Goal: Task Accomplishment & Management: Complete application form

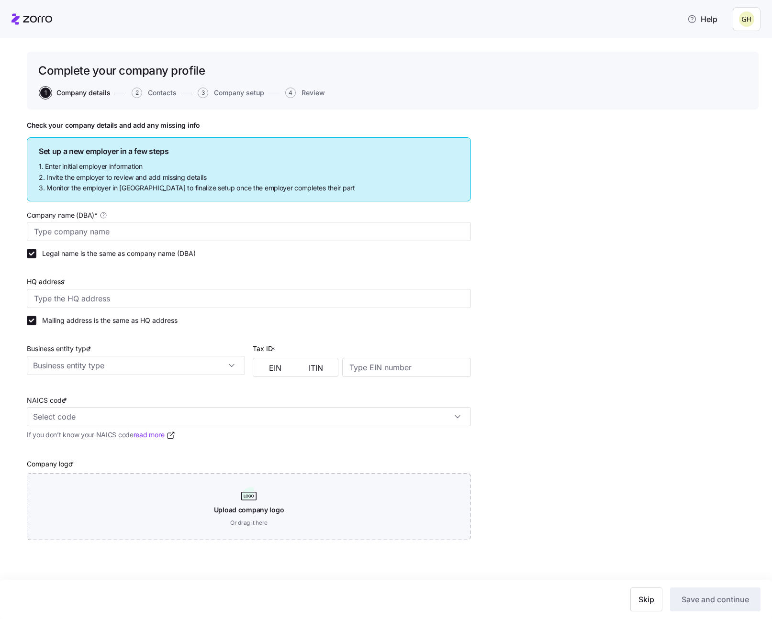
type input "Gadi Prospect"
type input "Avenue of the Giants, [GEOGRAPHIC_DATA], [GEOGRAPHIC_DATA], [GEOGRAPHIC_DATA]"
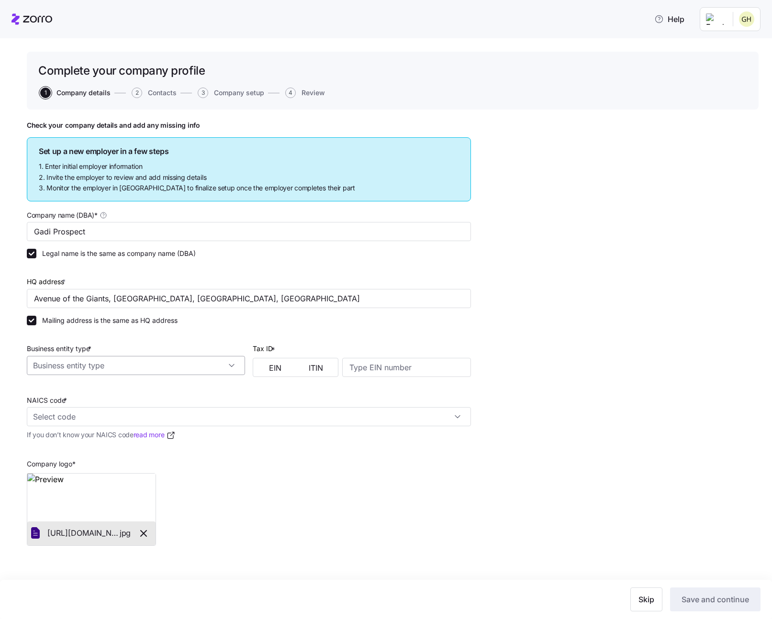
click at [196, 365] on input "Business entity type *" at bounding box center [136, 365] width 218 height 19
click at [191, 383] on div "C corporation" at bounding box center [136, 392] width 211 height 18
type input "C corporation"
click at [270, 369] on span "EIN" at bounding box center [275, 368] width 12 height 8
click at [375, 370] on input at bounding box center [406, 367] width 129 height 19
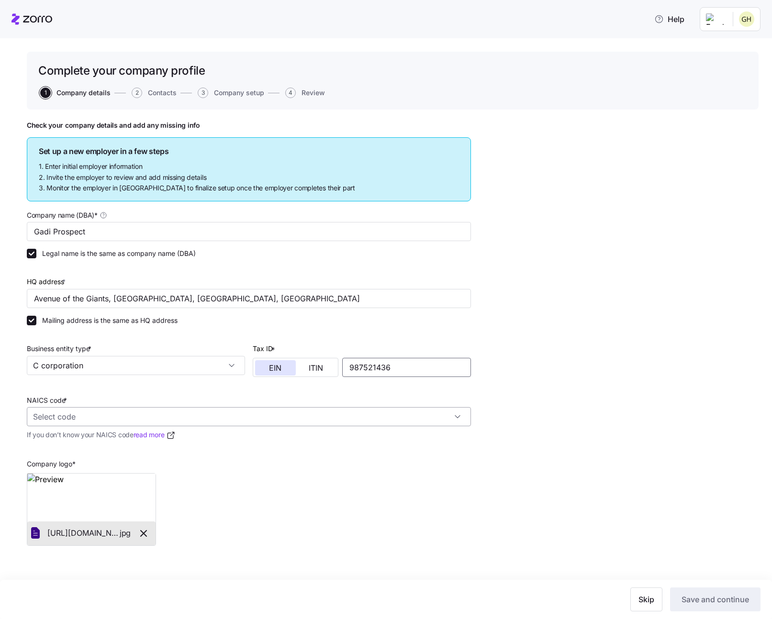
type input "987521436"
click at [312, 419] on input "NAICS code *" at bounding box center [249, 416] width 444 height 19
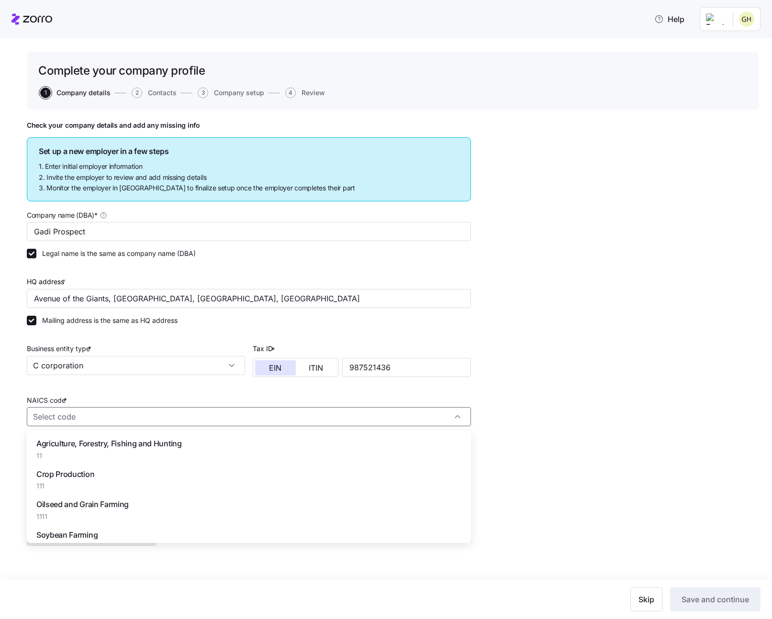
click at [288, 535] on div "Soybean Farming 11111" at bounding box center [249, 540] width 436 height 30
type input "11111 - Soybean Farming"
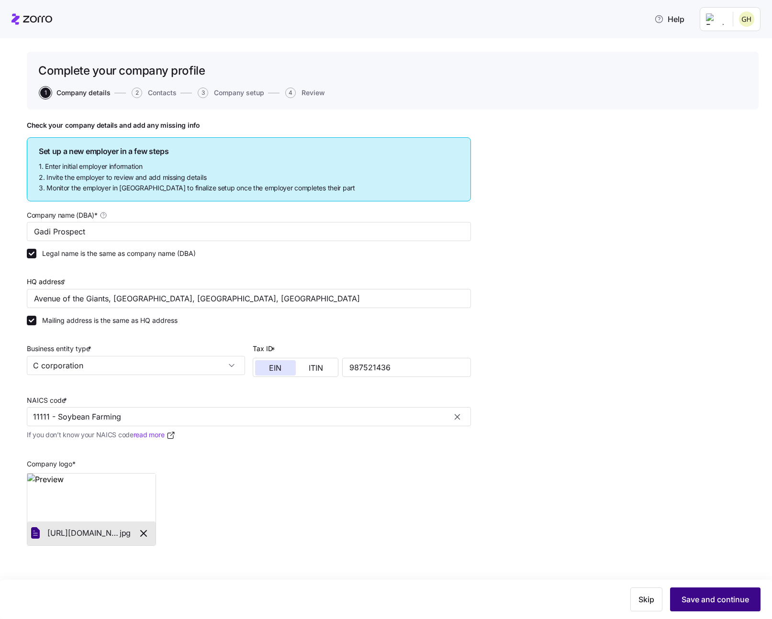
click at [690, 594] on span "Save and continue" at bounding box center [714, 599] width 67 height 11
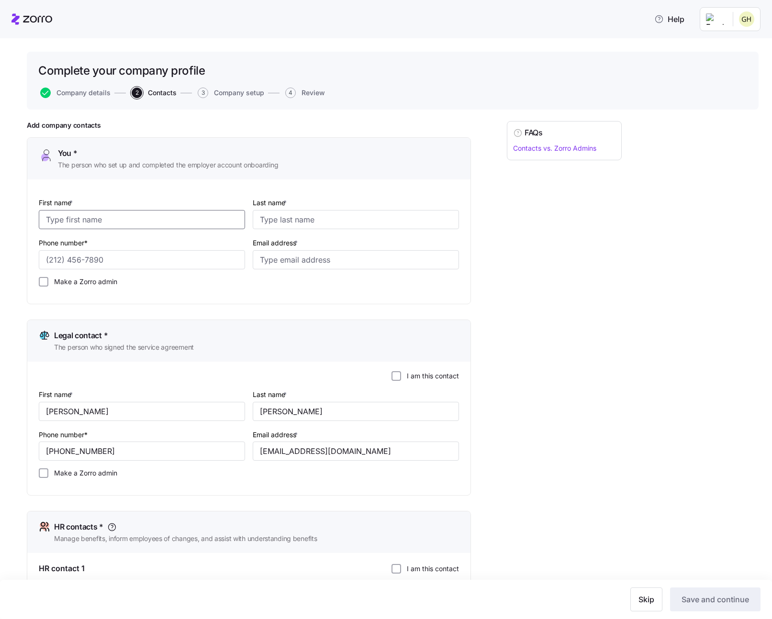
click at [155, 220] on input "First name *" at bounding box center [142, 219] width 206 height 19
click at [193, 218] on input "First name *" at bounding box center [142, 219] width 206 height 19
type input "[PERSON_NAME]"
type input "[PHONE_NUMBER]"
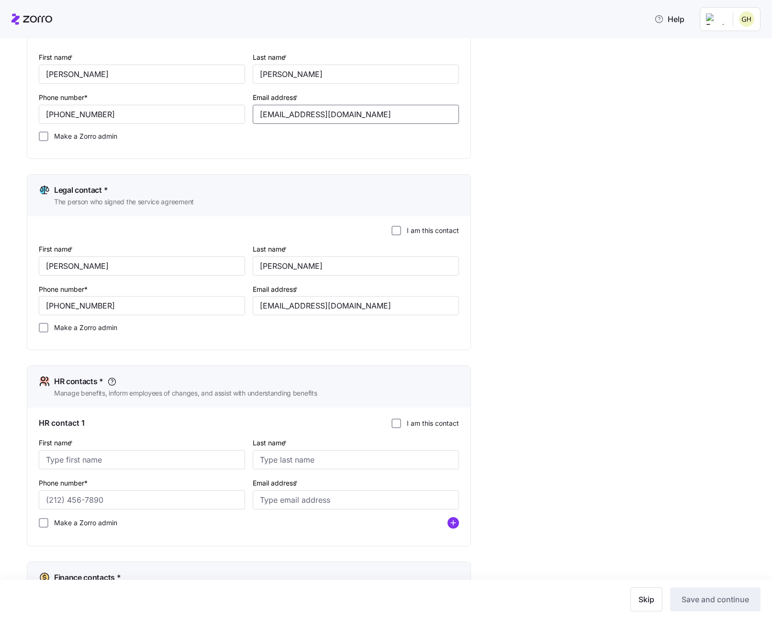
scroll to position [146, 0]
type input "[EMAIL_ADDRESS][DOMAIN_NAME]"
click at [393, 421] on input "I am this contact" at bounding box center [396, 423] width 10 height 10
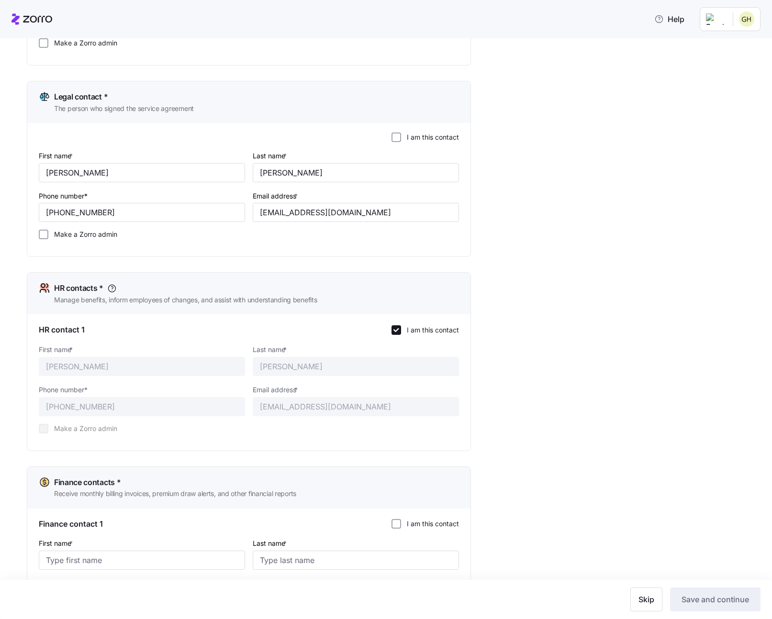
scroll to position [326, 0]
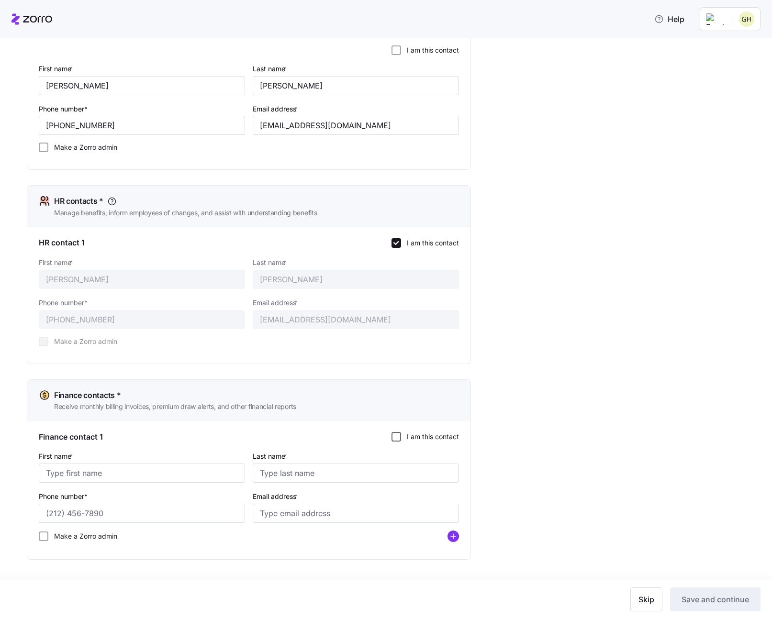
click at [395, 432] on input "I am this contact" at bounding box center [396, 437] width 10 height 10
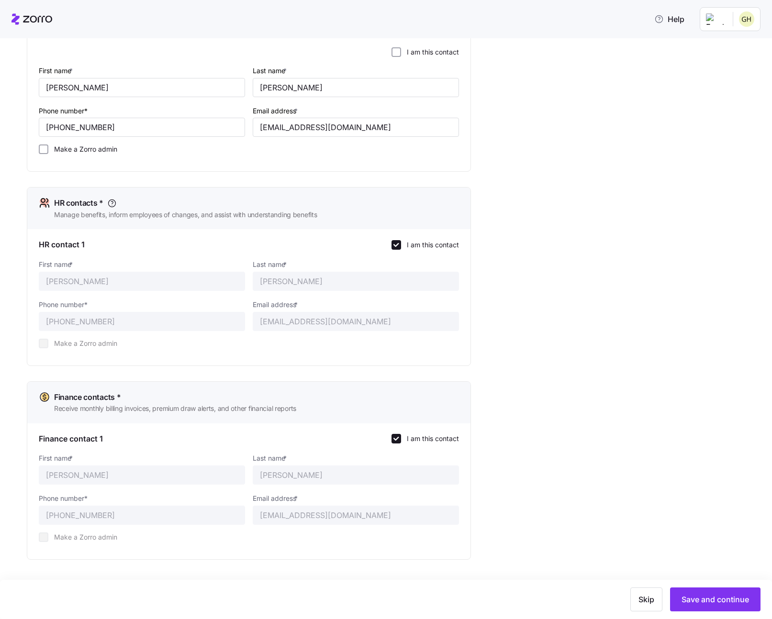
scroll to position [324, 0]
click at [711, 593] on button "Save and continue" at bounding box center [715, 599] width 90 height 24
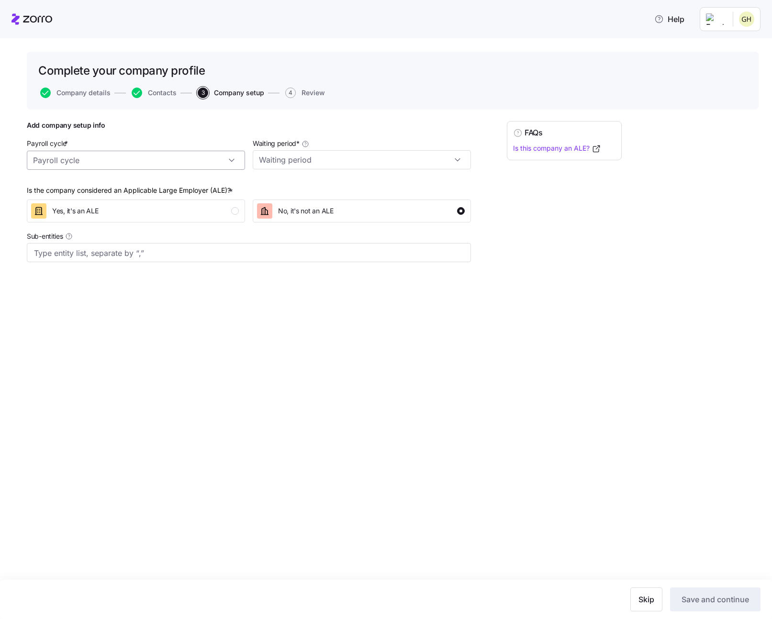
click at [195, 165] on input "Payroll cycle *" at bounding box center [136, 160] width 218 height 19
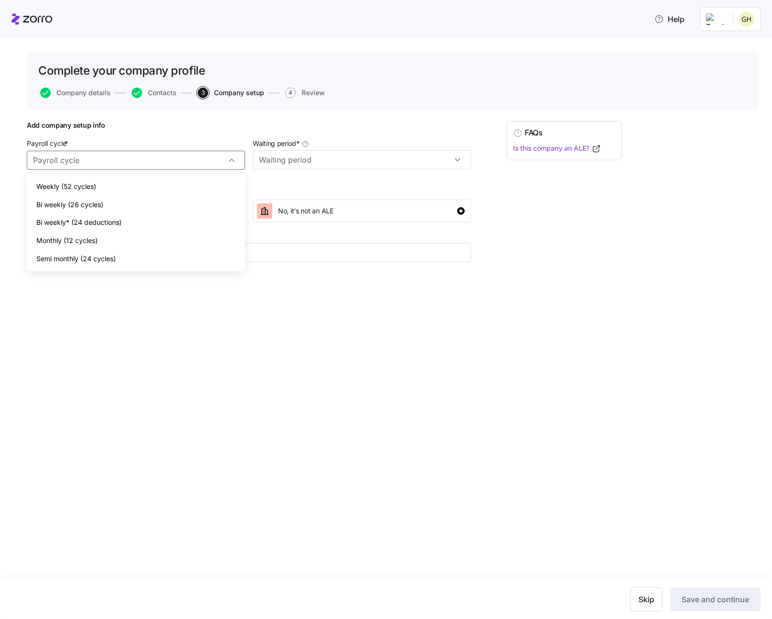
click at [193, 186] on div "Weekly (52 cycles)" at bounding box center [136, 186] width 211 height 18
type input "Weekly (52 cycles)"
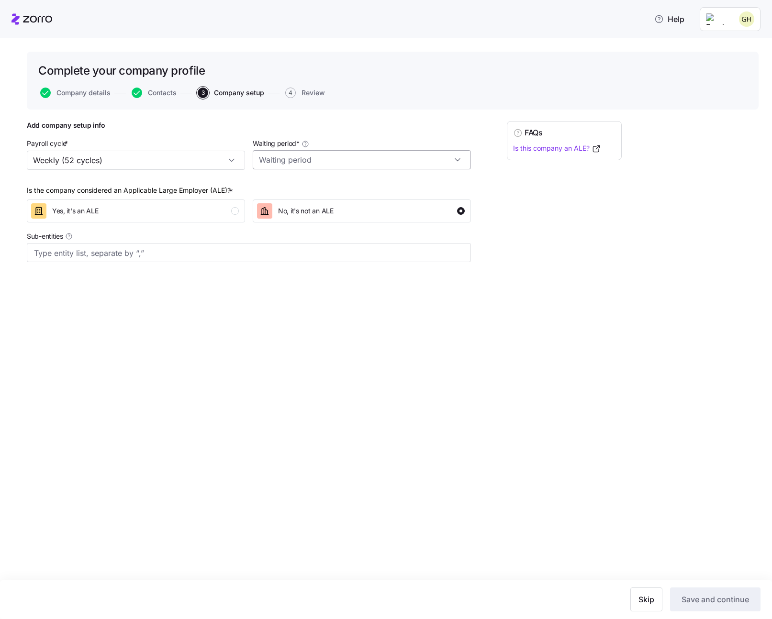
click at [328, 156] on input "Waiting period *" at bounding box center [362, 159] width 218 height 19
click at [332, 185] on div "No waiting period" at bounding box center [361, 186] width 211 height 18
type input "No waiting period"
click at [722, 598] on span "Save and continue" at bounding box center [714, 599] width 67 height 11
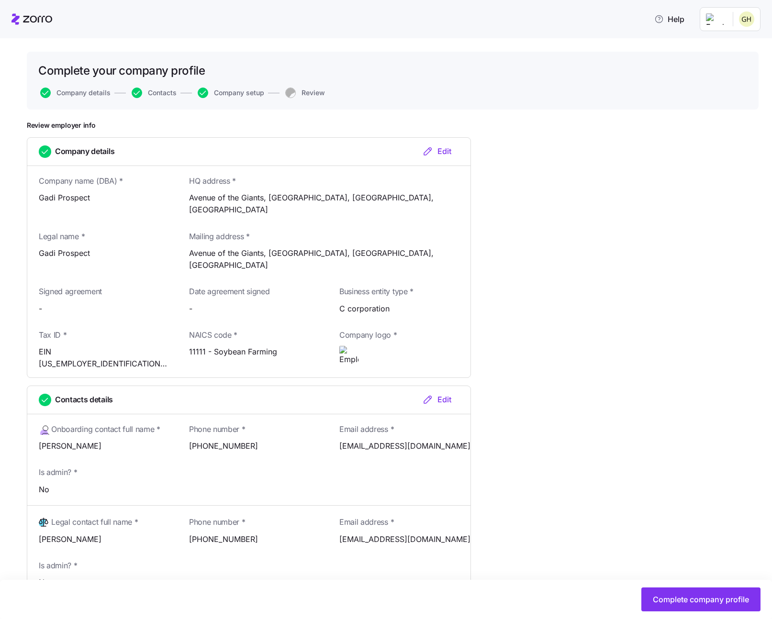
click at [722, 598] on span "Complete company profile" at bounding box center [701, 599] width 96 height 11
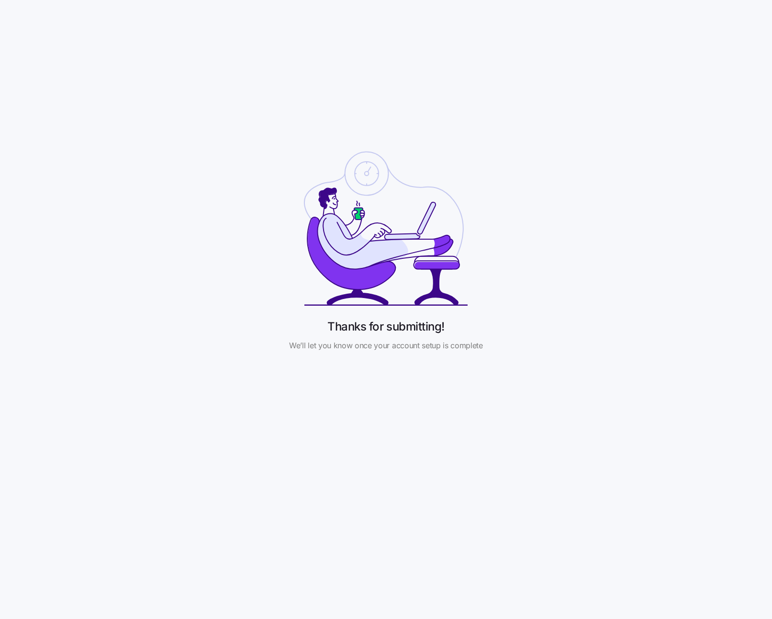
click at [360, 88] on div "Thanks for submitting! We’ll let you know once your account setup is complete" at bounding box center [386, 247] width 772 height 495
